Goal: Obtain resource: Download file/media

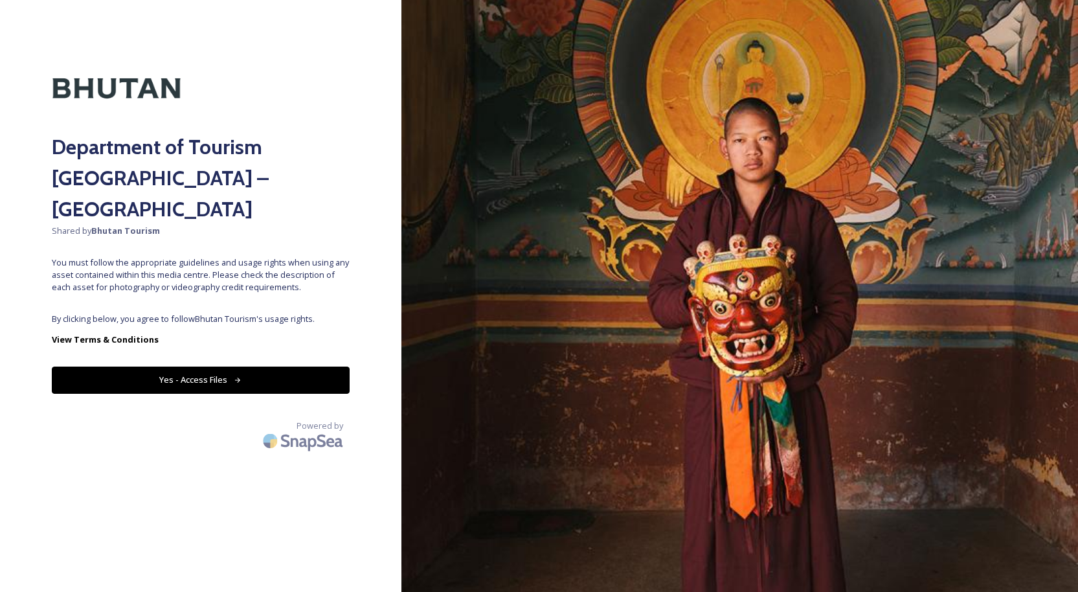
click at [196, 367] on button "Yes - Access Files" at bounding box center [201, 380] width 298 height 27
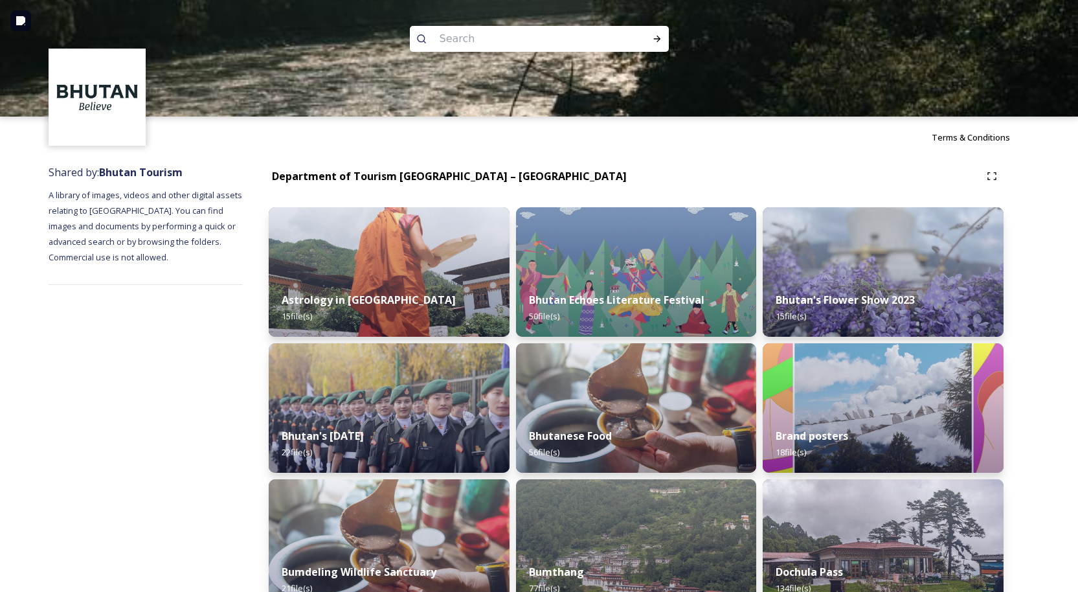
click at [448, 36] on input at bounding box center [521, 39] width 177 height 28
type input "[PERSON_NAME]"
type input "thimphu tshechu"
click at [653, 37] on icon at bounding box center [657, 39] width 10 height 10
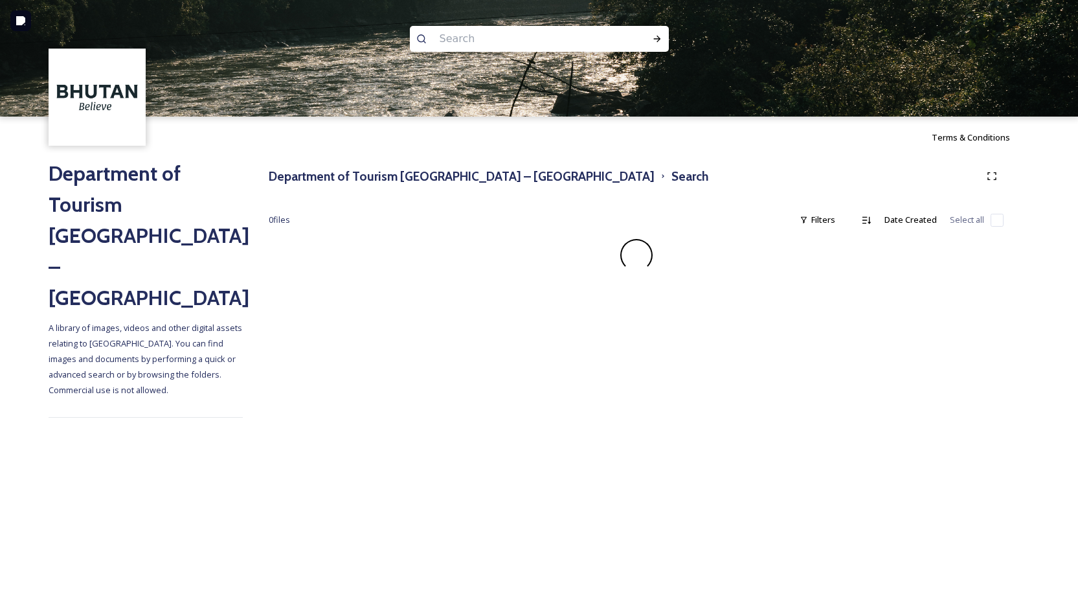
click at [461, 45] on input at bounding box center [521, 39] width 177 height 28
type input "tshechu"
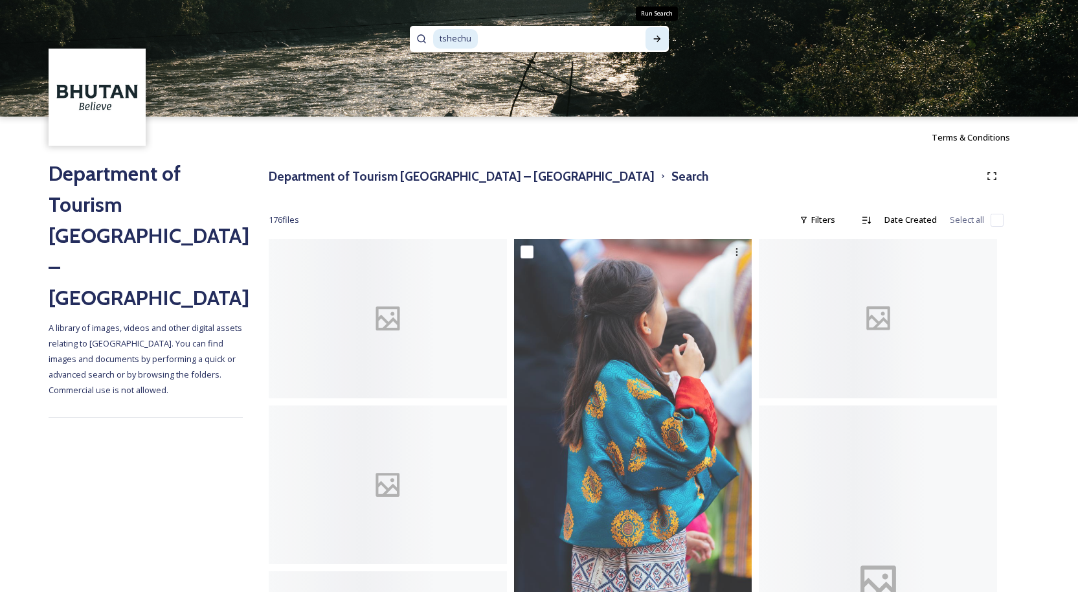
click at [652, 41] on icon at bounding box center [657, 39] width 10 height 10
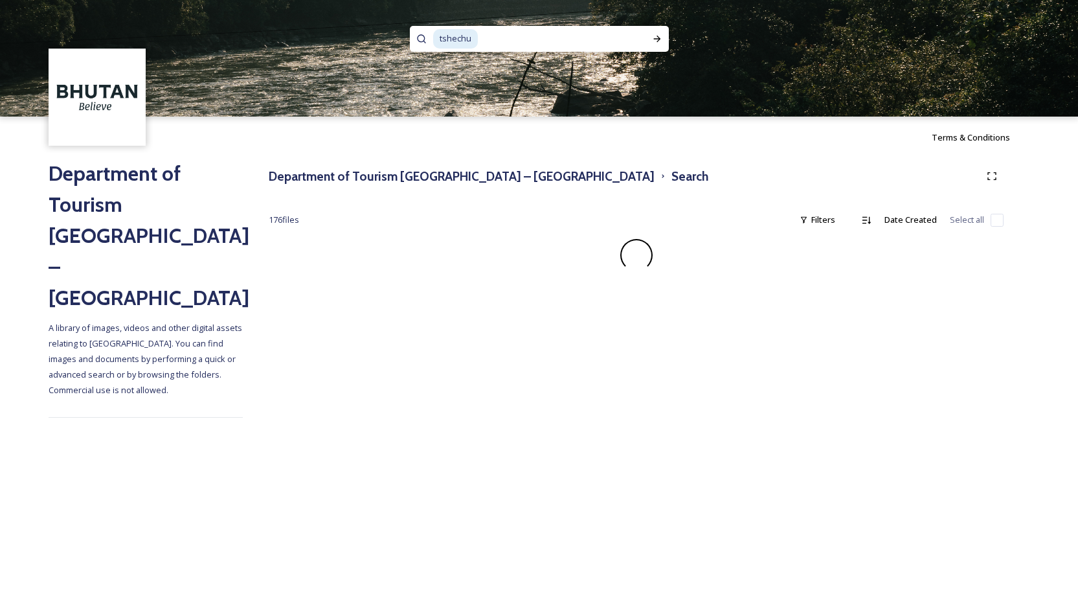
click at [460, 151] on div "Terms & Conditions" at bounding box center [539, 137] width 1078 height 41
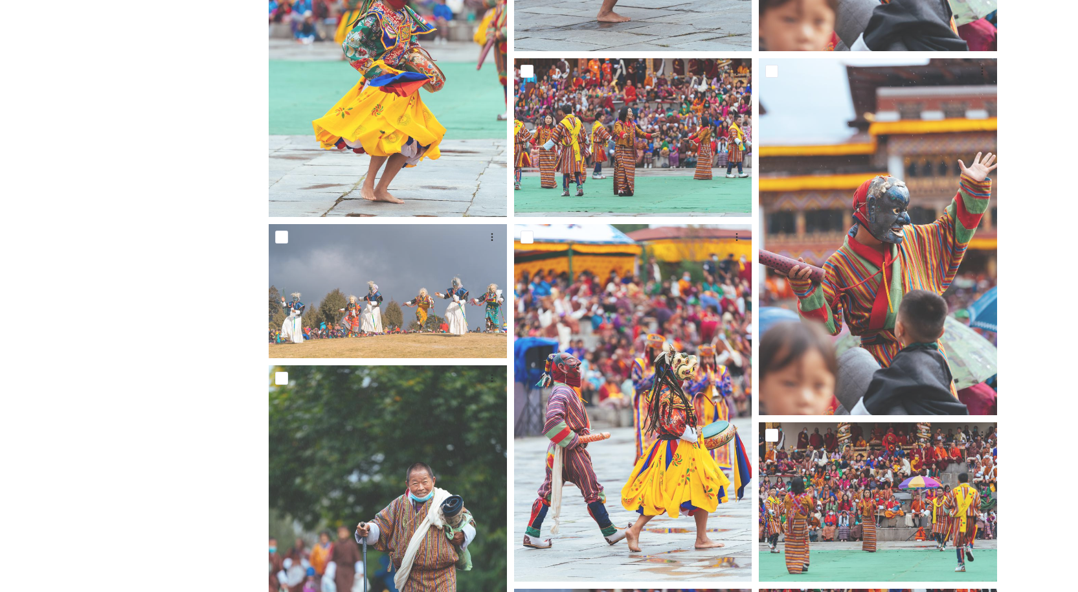
scroll to position [1076, 0]
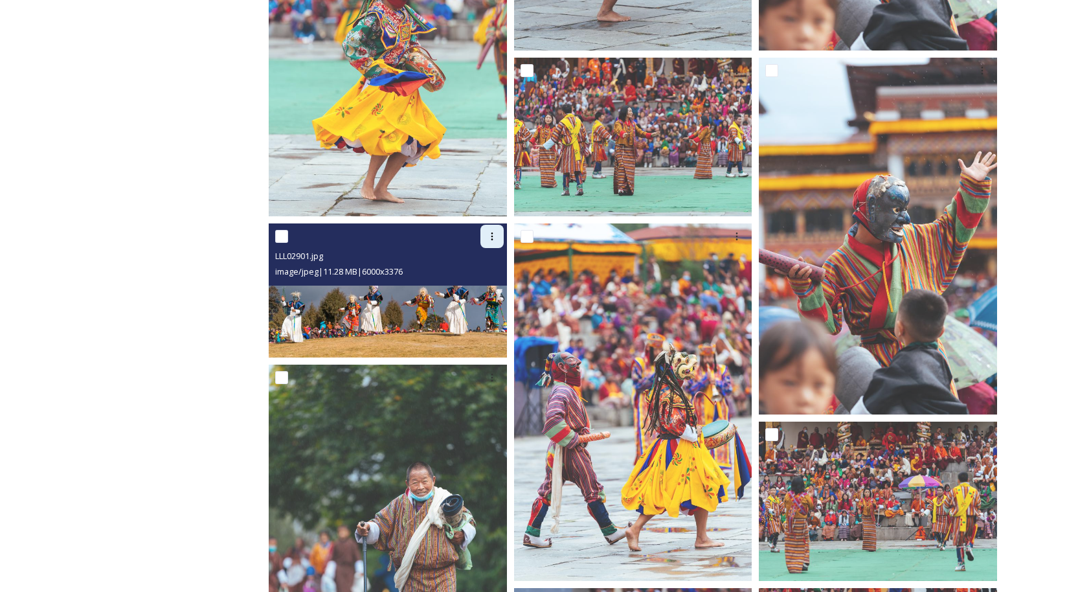
click at [488, 238] on icon at bounding box center [492, 236] width 10 height 10
click at [471, 292] on span "Download" at bounding box center [477, 290] width 40 height 12
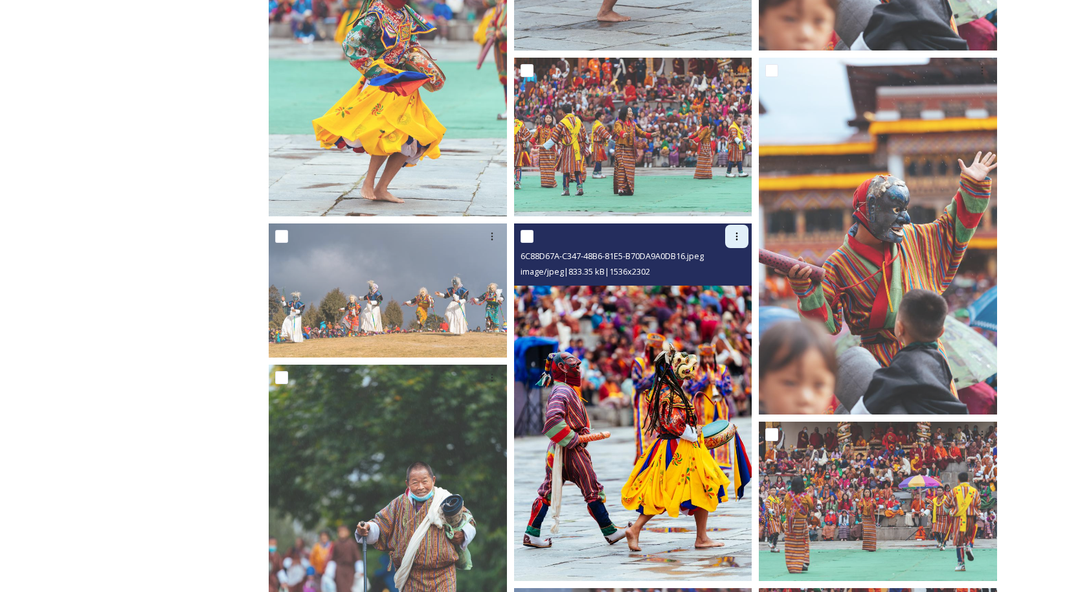
click at [745, 232] on div at bounding box center [736, 236] width 23 height 23
click at [716, 296] on div "Download" at bounding box center [721, 289] width 52 height 25
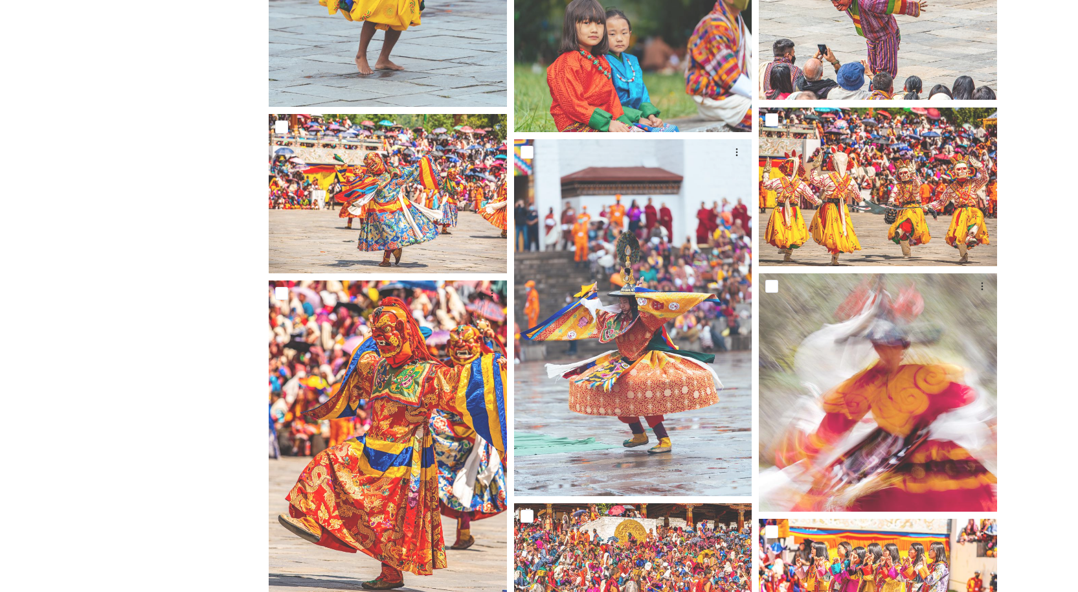
scroll to position [2056, 0]
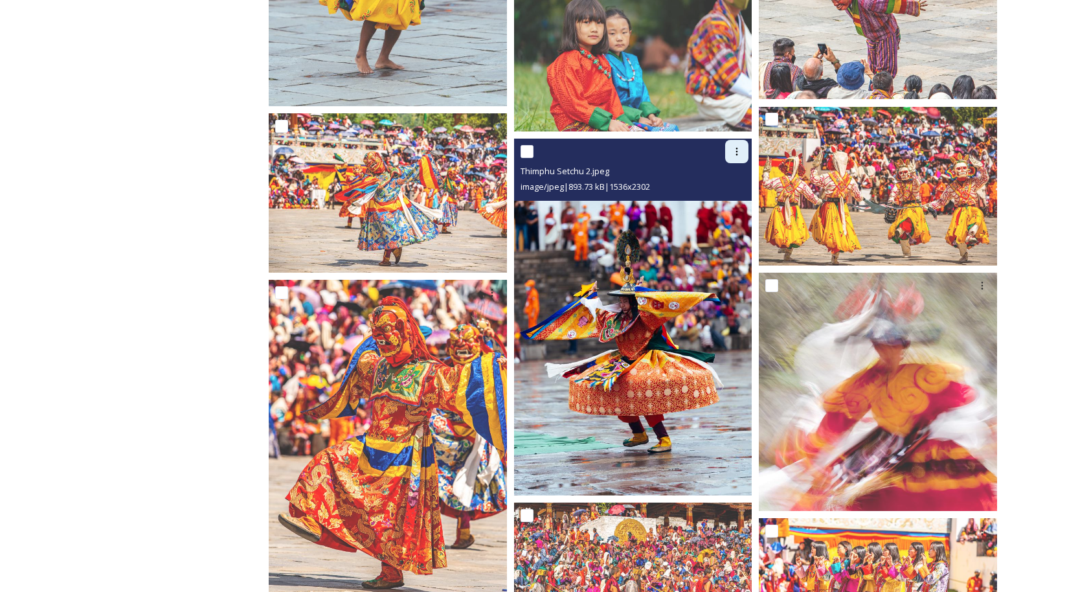
click at [745, 147] on div at bounding box center [736, 151] width 23 height 23
click at [723, 199] on span "Download" at bounding box center [722, 205] width 40 height 12
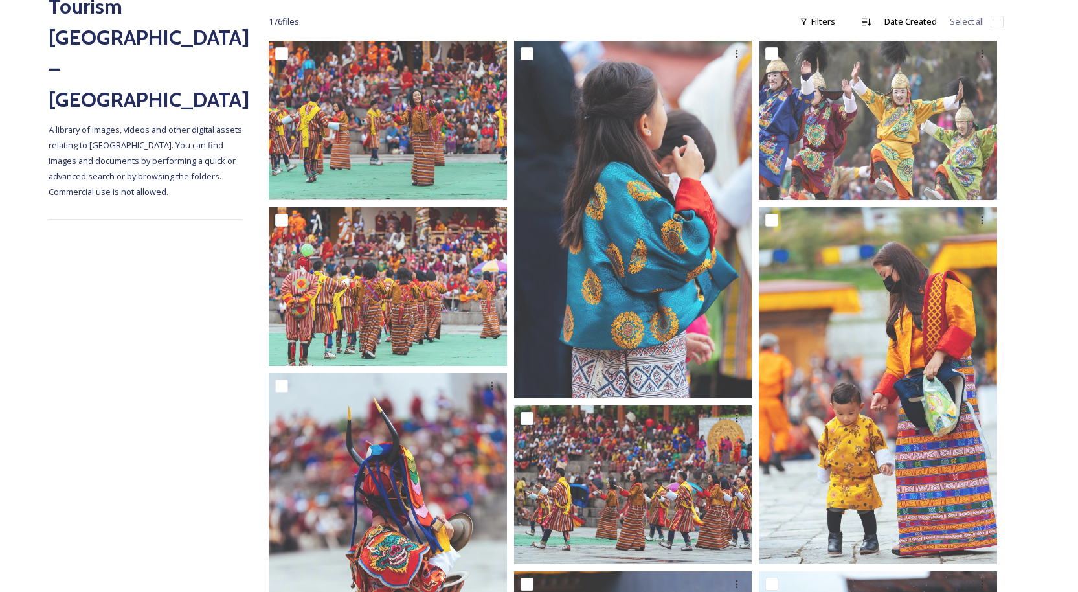
scroll to position [0, 0]
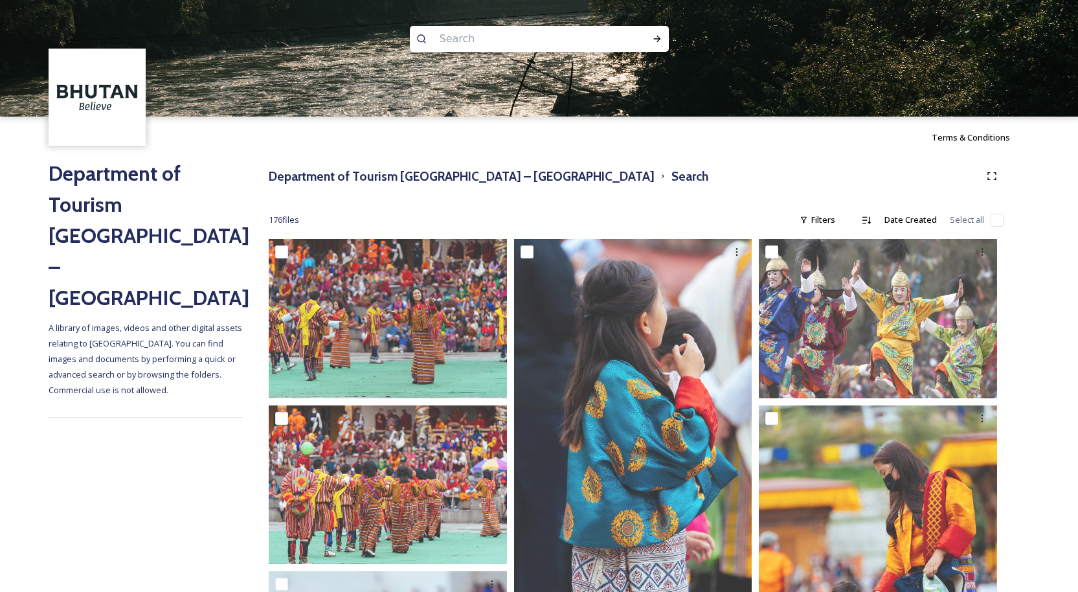
click at [446, 31] on input at bounding box center [521, 39] width 177 height 28
type input "drubchen"
click at [657, 38] on icon at bounding box center [656, 39] width 7 height 6
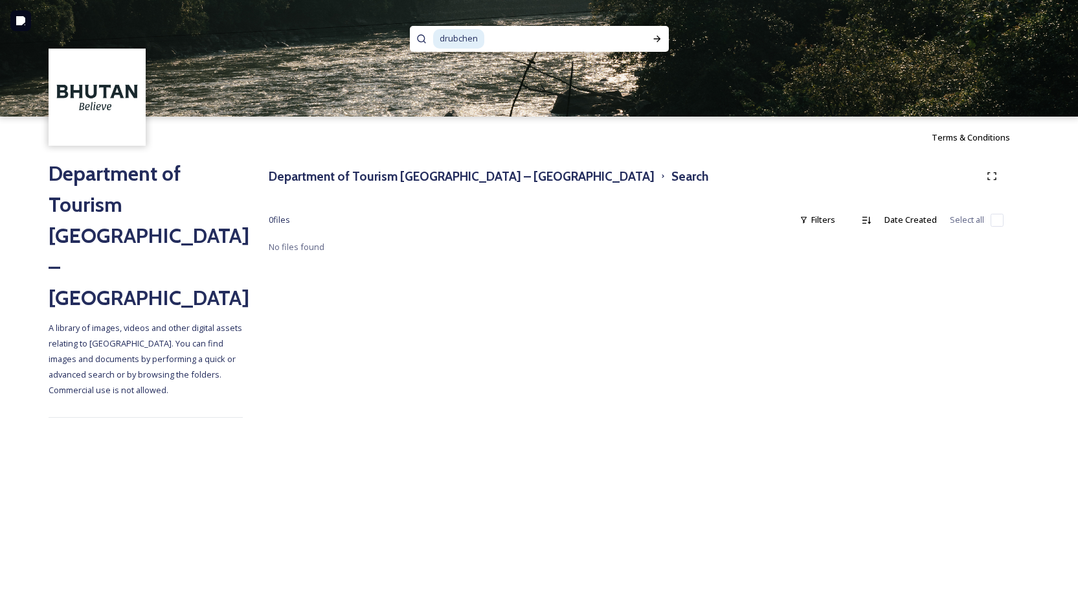
click at [492, 36] on input at bounding box center [562, 39] width 152 height 28
type input "d"
paste input "[PERSON_NAME]"
type input "[PERSON_NAME]"
click at [664, 38] on div "Run Search" at bounding box center [657, 38] width 23 height 23
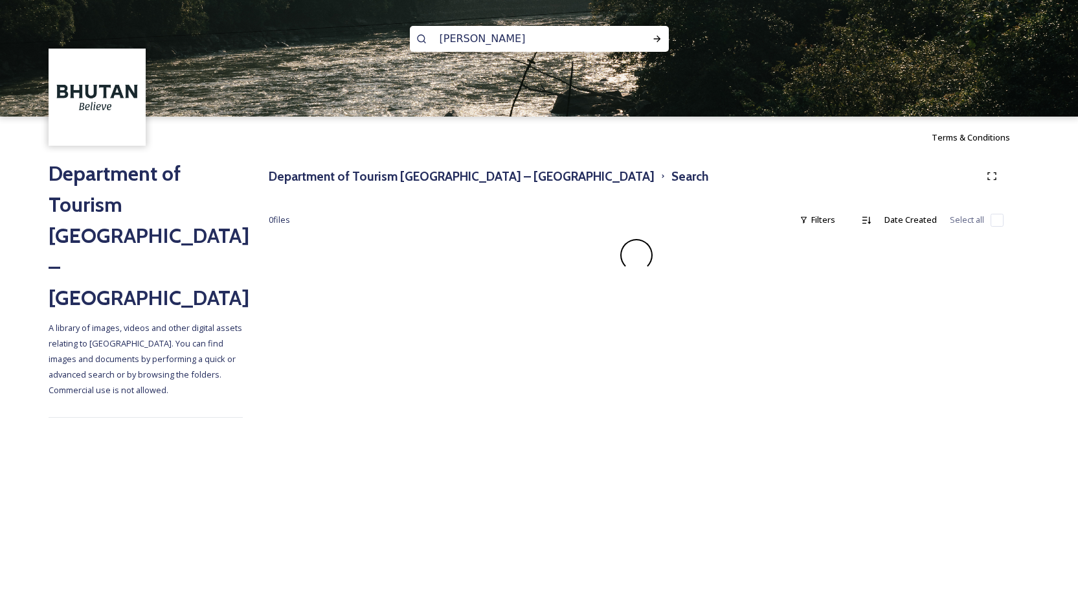
click at [532, 45] on input "[PERSON_NAME]" at bounding box center [521, 39] width 177 height 28
click at [657, 38] on icon at bounding box center [657, 39] width 10 height 10
